Goal: Transaction & Acquisition: Purchase product/service

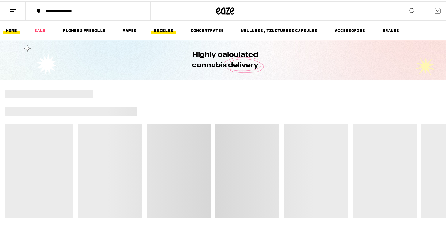
click at [169, 30] on link "EDIBLES" at bounding box center [163, 29] width 25 height 7
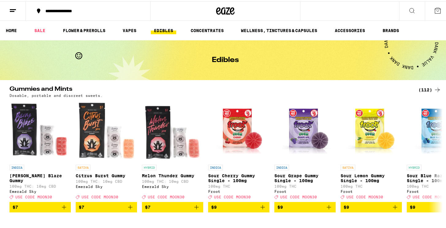
click at [423, 89] on div "(112)" at bounding box center [429, 88] width 23 height 7
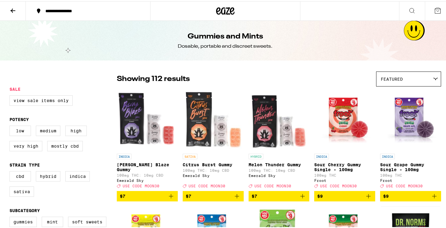
click at [394, 83] on div "Featured" at bounding box center [408, 78] width 64 height 14
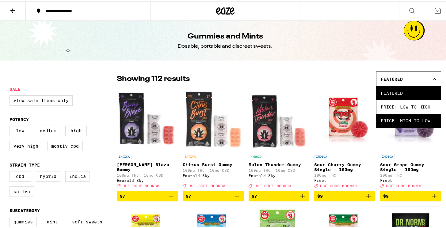
click at [408, 126] on span "Price: High to Low" at bounding box center [408, 120] width 56 height 14
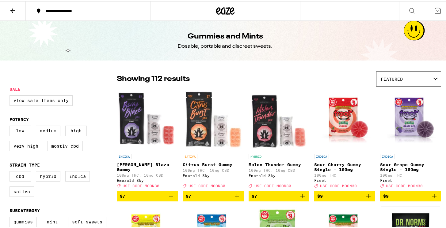
click at [217, 5] on icon at bounding box center [225, 9] width 18 height 11
